Goal: Task Accomplishment & Management: Use online tool/utility

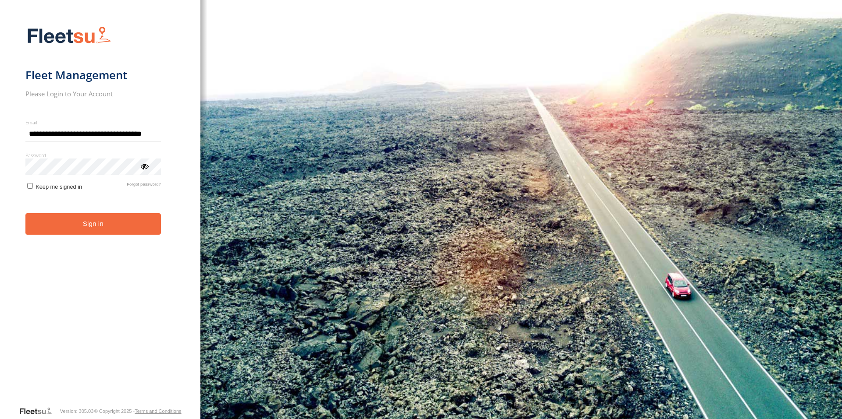
click at [73, 230] on button "Sign in" at bounding box center [92, 223] width 135 height 21
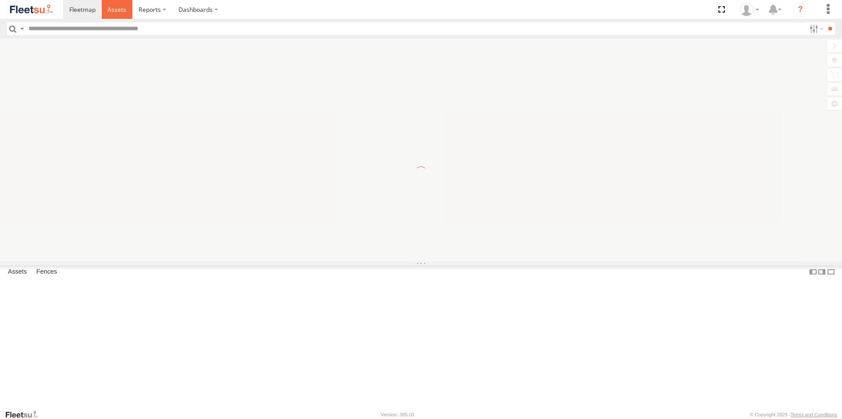
click at [116, 8] on span at bounding box center [116, 9] width 19 height 8
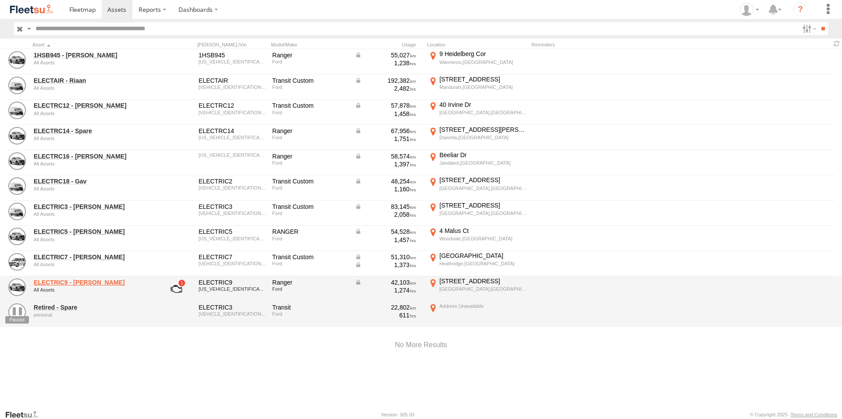
click at [76, 282] on link "ELECTRIC9 - [PERSON_NAME]" at bounding box center [94, 283] width 120 height 8
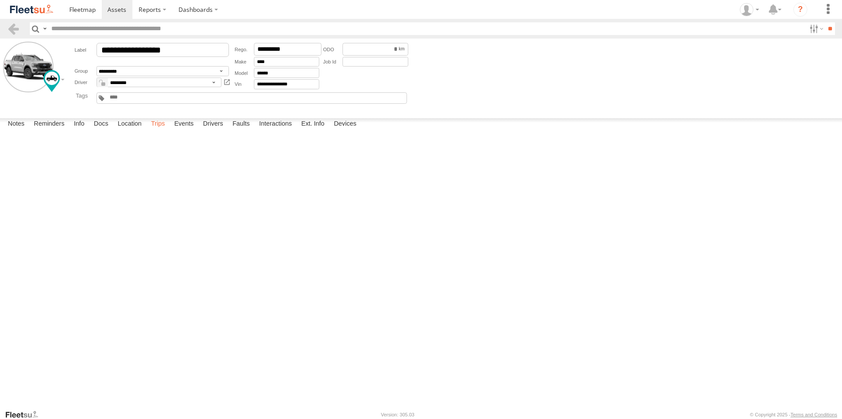
click at [162, 131] on label "Trips" at bounding box center [157, 124] width 23 height 12
click at [118, 12] on span at bounding box center [116, 9] width 19 height 8
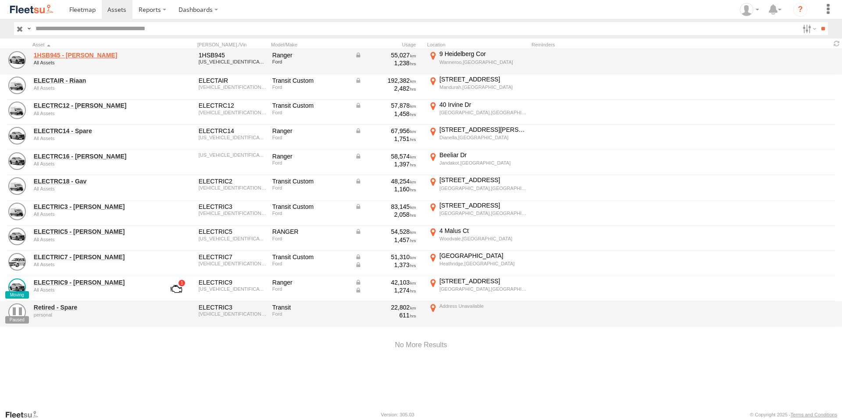
click at [63, 53] on link "1HSB945 - [PERSON_NAME]" at bounding box center [94, 55] width 120 height 8
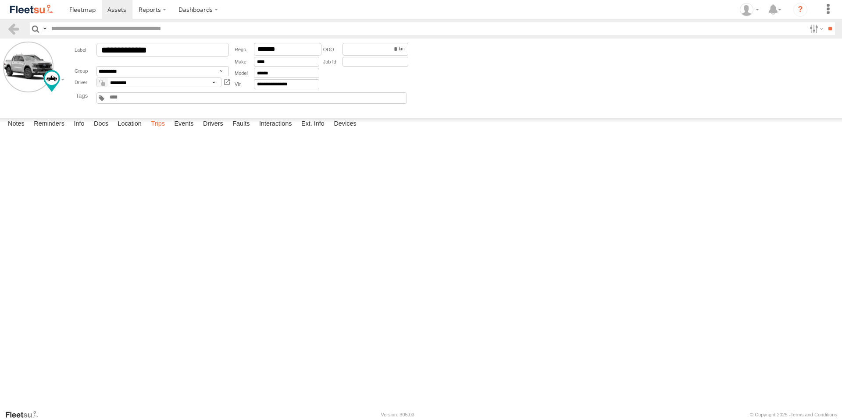
click at [161, 131] on label "Trips" at bounding box center [157, 124] width 23 height 12
click at [0, 0] on label "[STREET_ADDRESS] 117.84342" at bounding box center [0, 0] width 0 height 0
drag, startPoint x: 361, startPoint y: 264, endPoint x: 406, endPoint y: 236, distance: 53.5
click at [0, 0] on div at bounding box center [0, 0] width 0 height 0
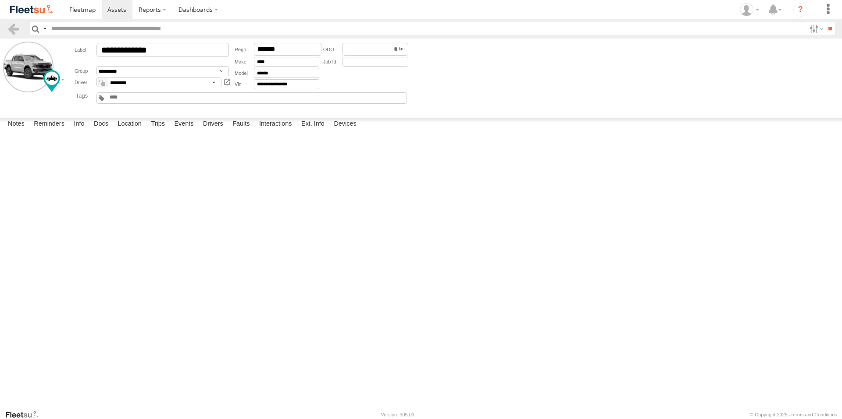
click at [0, 0] on label "×" at bounding box center [0, 0] width 0 height 0
click at [0, 0] on div "[STREET_ADDRESS]" at bounding box center [0, 0] width 0 height 0
click at [0, 0] on label "×" at bounding box center [0, 0] width 0 height 0
click at [0, 0] on div "[PERSON_NAME]" at bounding box center [0, 0] width 0 height 0
drag, startPoint x: 209, startPoint y: 205, endPoint x: 180, endPoint y: 208, distance: 28.7
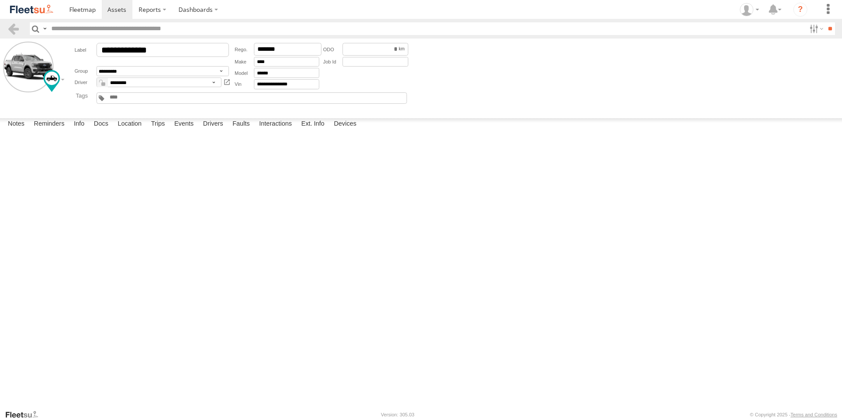
click at [0, 0] on label "[PERSON_NAME] Elleker,[GEOGRAPHIC_DATA] -34.99019 117.72147" at bounding box center [0, 0] width 0 height 0
click at [0, 0] on label "×" at bounding box center [0, 0] width 0 height 0
click at [0, 0] on div "[STREET_ADDRESS]" at bounding box center [0, 0] width 0 height 0
click at [0, 0] on label "×" at bounding box center [0, 0] width 0 height 0
click at [0, 0] on label "[STREET_ADDRESS][PERSON_NAME][PERSON_NAME] 117.87662" at bounding box center [0, 0] width 0 height 0
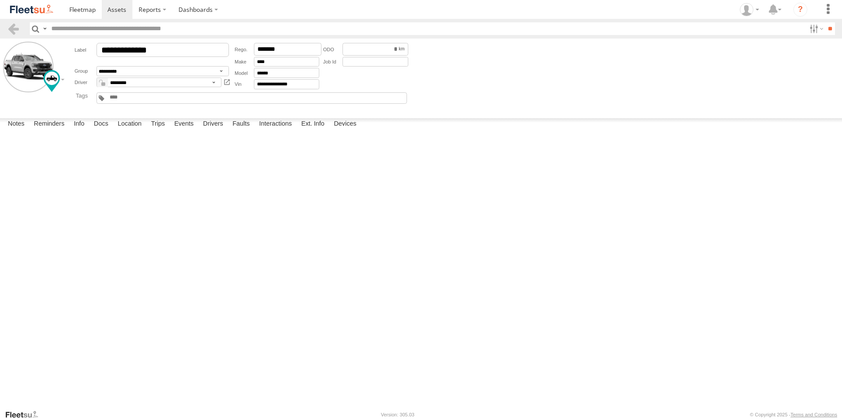
click at [0, 0] on label "×" at bounding box center [0, 0] width 0 height 0
